Goal: Transaction & Acquisition: Purchase product/service

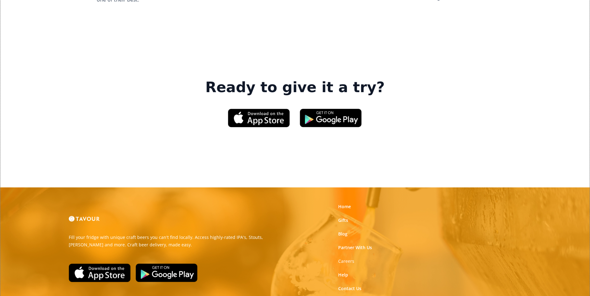
scroll to position [937, 0]
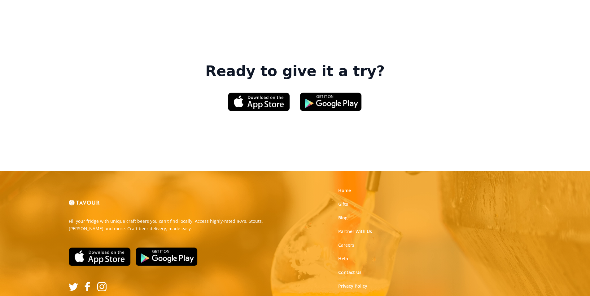
click at [345, 201] on link "Gifts" at bounding box center [343, 204] width 10 height 6
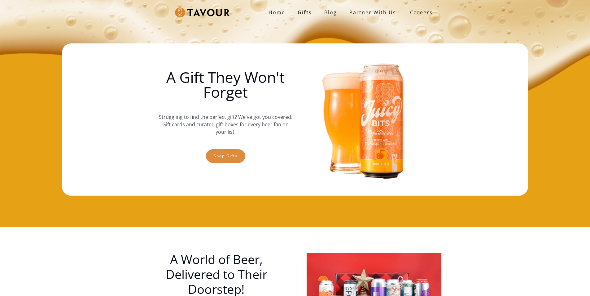
click at [237, 151] on link "Shop gifts" at bounding box center [225, 156] width 39 height 14
click at [208, 152] on link "Shop gifts" at bounding box center [225, 156] width 39 height 14
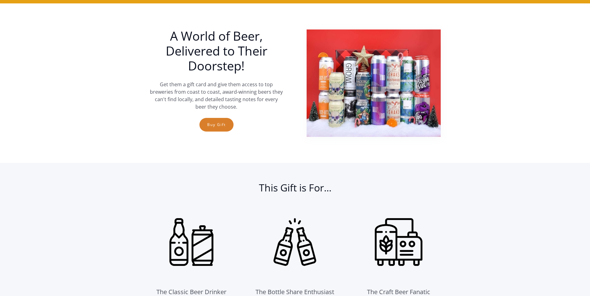
scroll to position [72, 0]
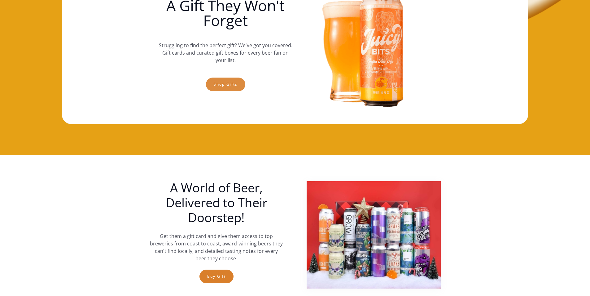
click at [238, 85] on link "Shop gifts" at bounding box center [225, 84] width 39 height 14
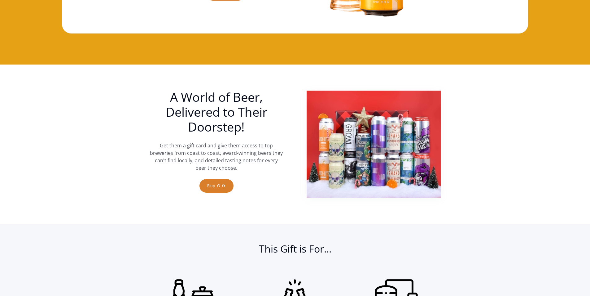
scroll to position [103, 0]
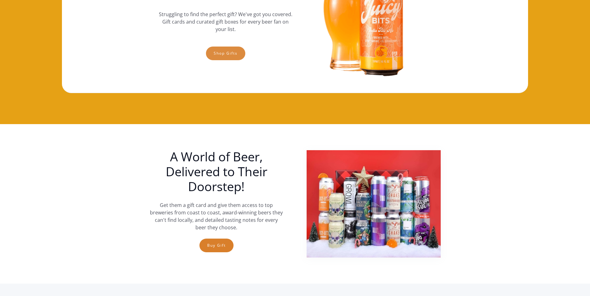
click at [223, 53] on link "Shop gifts" at bounding box center [225, 53] width 39 height 14
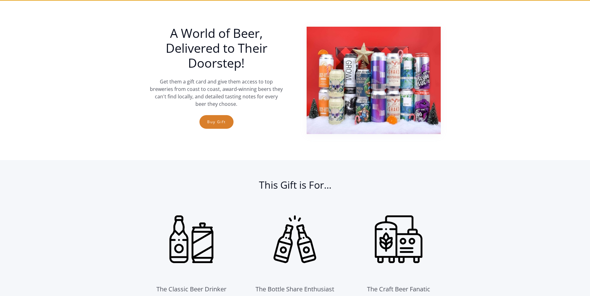
scroll to position [226, 0]
